Goal: Task Accomplishment & Management: Manage account settings

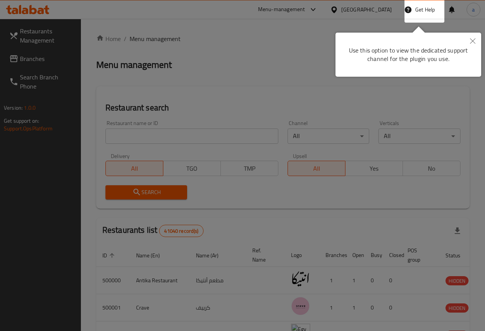
click at [473, 42] on icon "Close" at bounding box center [472, 40] width 5 height 5
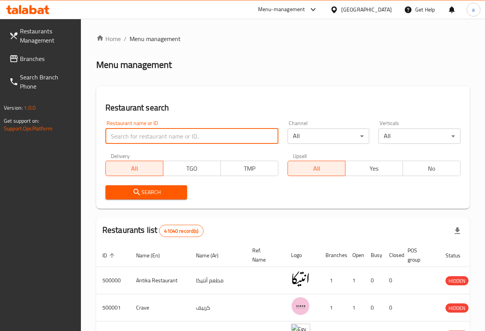
click at [155, 135] on input "search" at bounding box center [191, 135] width 173 height 15
paste input "776941"
type input "776941"
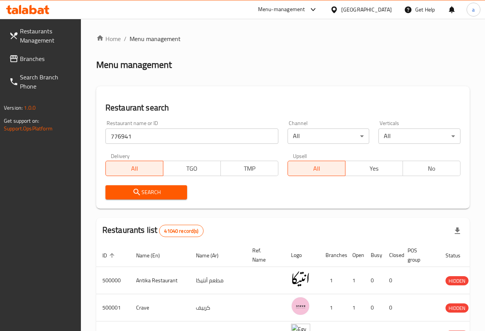
click at [156, 191] on span "Search" at bounding box center [147, 193] width 70 height 10
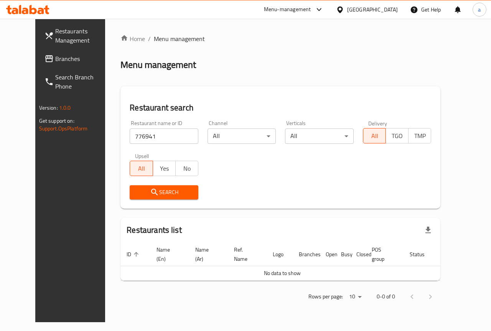
click at [55, 58] on span "Branches" at bounding box center [83, 58] width 56 height 9
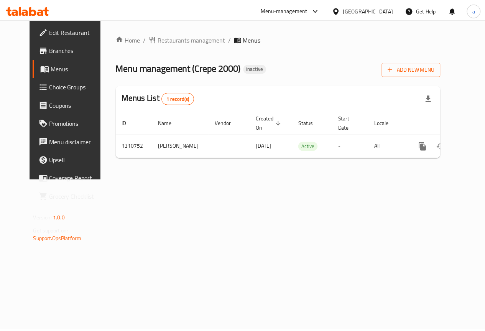
scroll to position [0, 3]
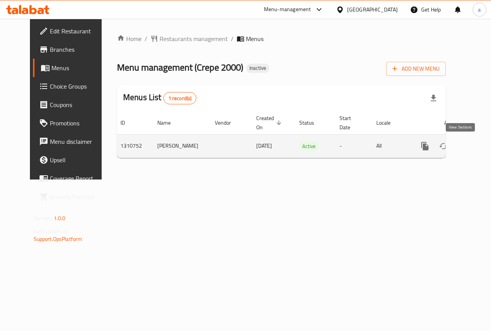
click at [476, 143] on icon "enhanced table" at bounding box center [480, 146] width 9 height 9
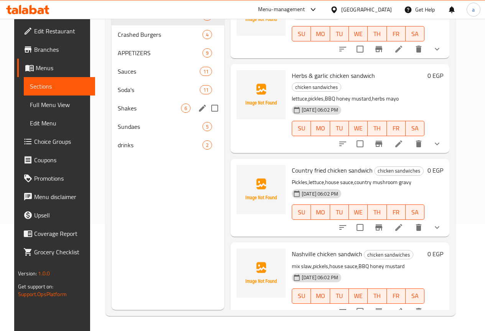
scroll to position [107, 0]
click at [136, 149] on span "drinks" at bounding box center [149, 144] width 63 height 9
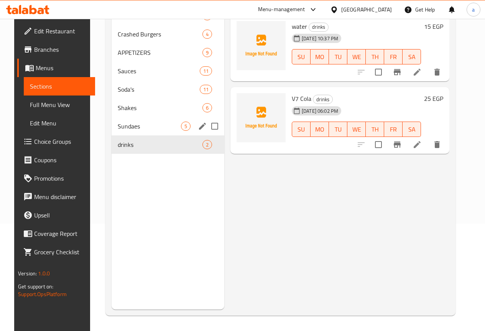
click at [138, 135] on div "Sundaes 5" at bounding box center [168, 126] width 113 height 18
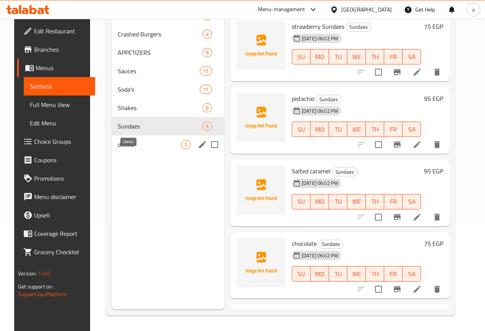
click at [138, 149] on span "drinks" at bounding box center [149, 144] width 63 height 9
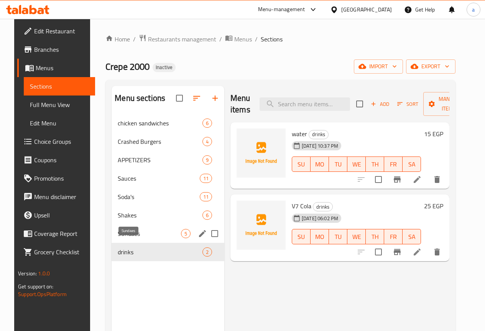
click at [128, 238] on span "Sundaes" at bounding box center [149, 233] width 63 height 9
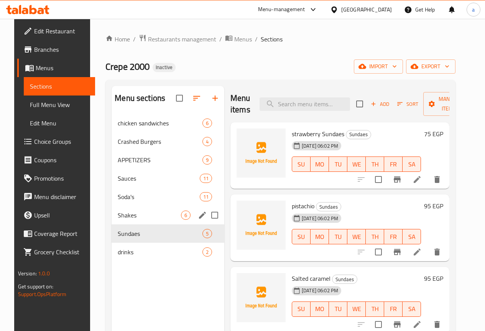
click at [126, 220] on span "Shakes" at bounding box center [149, 215] width 63 height 9
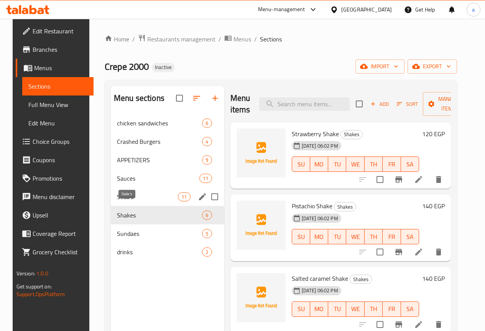
click at [133, 201] on span "Soda's" at bounding box center [147, 196] width 61 height 9
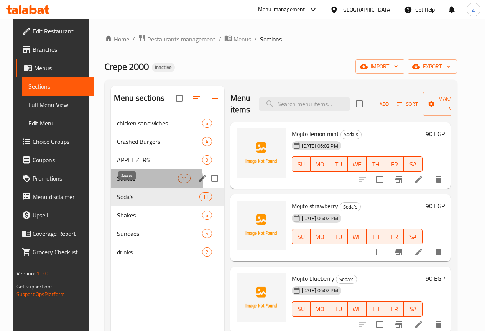
click at [135, 183] on span "Sauces" at bounding box center [147, 178] width 61 height 9
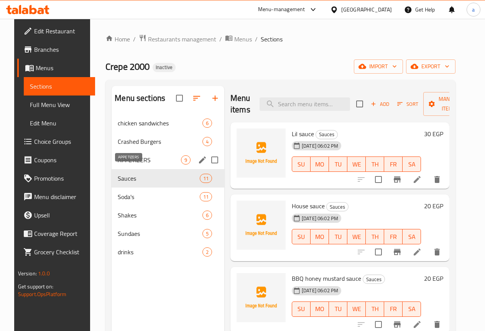
click at [137, 165] on span "APPETIZERS" at bounding box center [149, 159] width 63 height 9
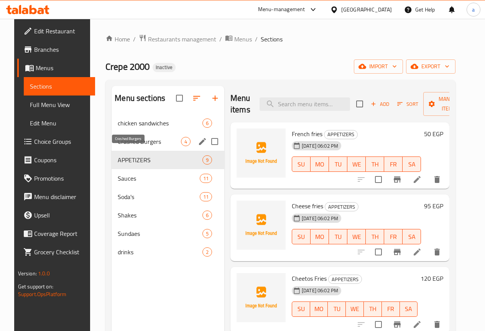
click at [143, 146] on span "Crashed Burgers" at bounding box center [149, 141] width 63 height 9
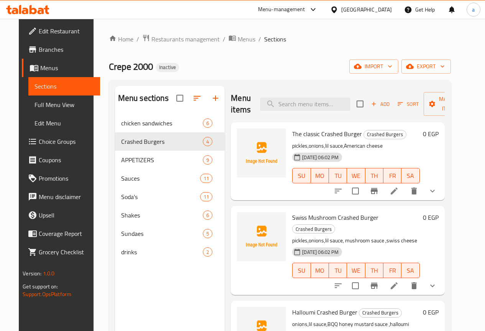
click at [330, 191] on div "[DATE] 06:02 PM SU MO TU WE TH FR SA" at bounding box center [355, 170] width 133 height 41
click at [437, 193] on icon "show more" at bounding box center [432, 190] width 9 height 9
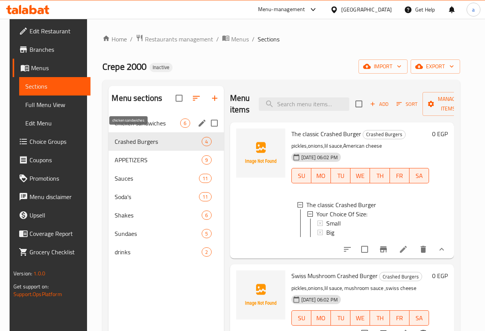
click at [147, 128] on span "chicken sandwiches" at bounding box center [148, 123] width 66 height 9
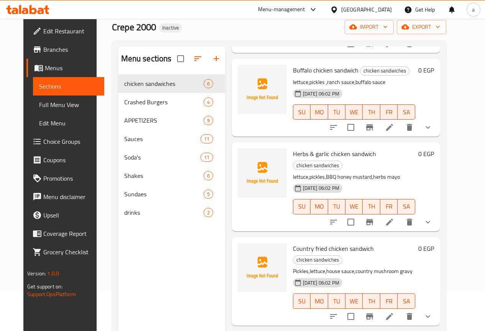
scroll to position [77, 0]
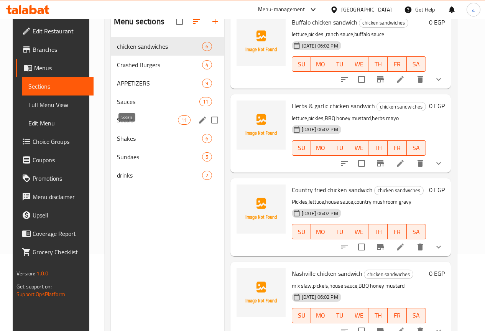
click at [138, 125] on span "Soda's" at bounding box center [147, 119] width 61 height 9
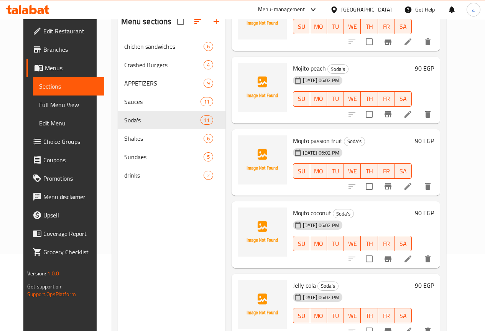
scroll to position [107, 0]
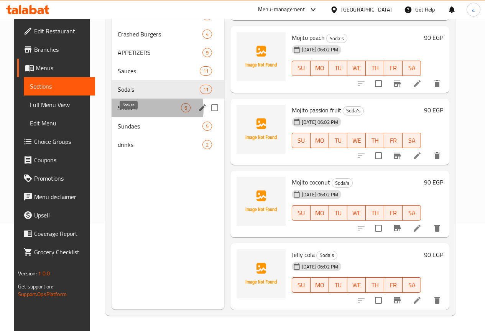
click at [137, 112] on span "Shakes" at bounding box center [149, 107] width 63 height 9
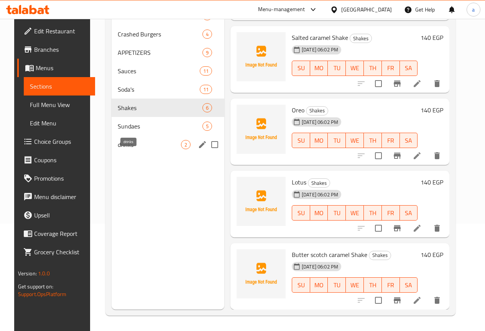
click at [136, 149] on span "drinks" at bounding box center [149, 144] width 63 height 9
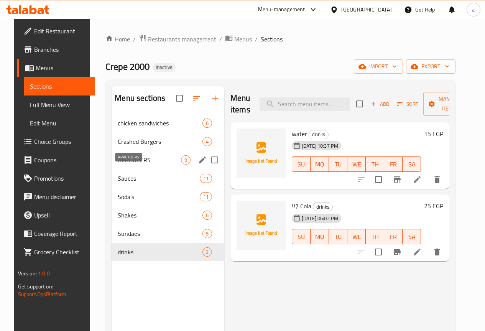
click at [141, 165] on span "APPETIZERS" at bounding box center [149, 159] width 63 height 9
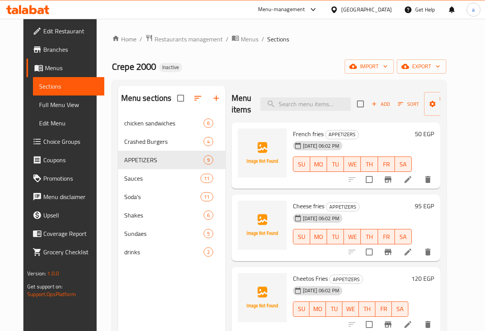
click at [57, 249] on span "Grocery Checklist" at bounding box center [70, 251] width 55 height 9
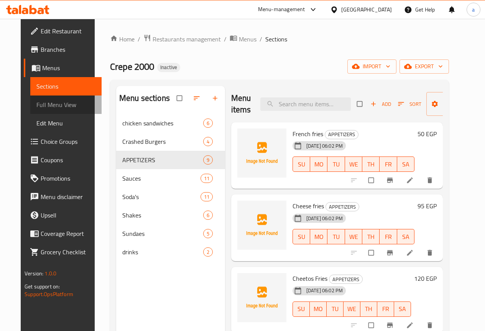
click at [44, 108] on span "Full Menu View" at bounding box center [65, 104] width 59 height 9
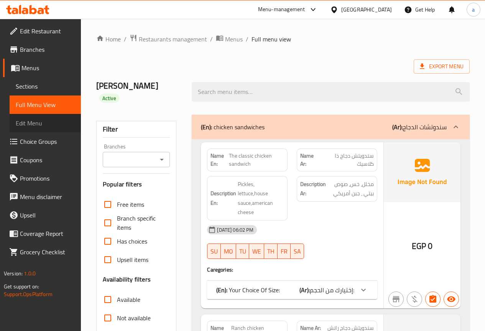
click at [44, 119] on span "Edit Menu" at bounding box center [45, 123] width 59 height 9
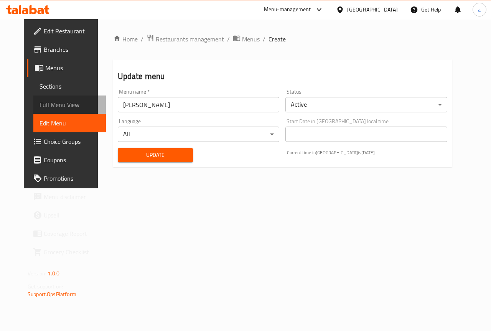
click at [44, 106] on span "Full Menu View" at bounding box center [70, 104] width 60 height 9
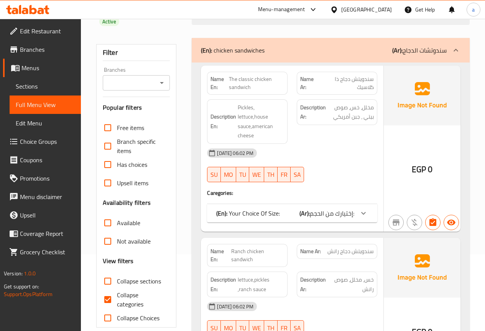
scroll to position [115, 0]
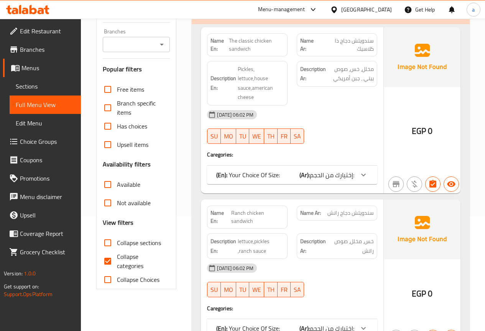
click at [110, 252] on input "Collapse categories" at bounding box center [108, 261] width 18 height 18
checkbox input "false"
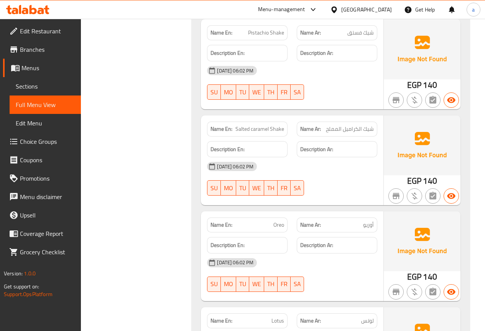
scroll to position [6054, 0]
